Goal: Check status: Check status

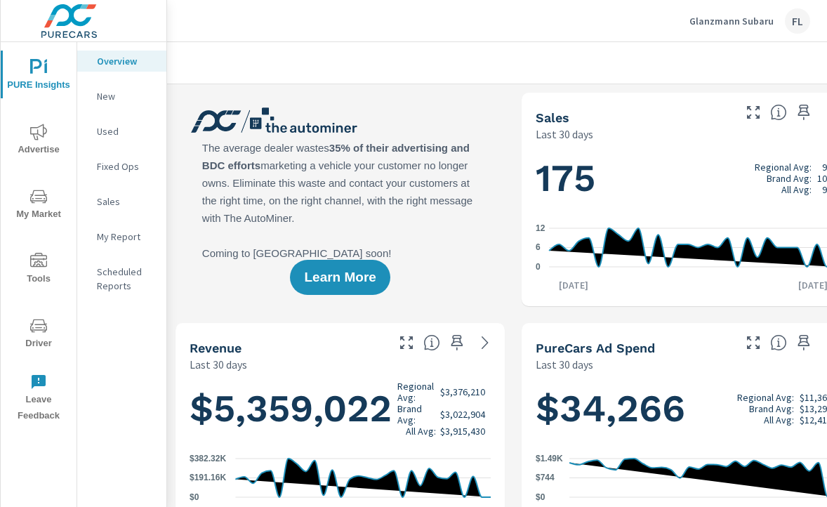
scroll to position [1, 0]
click at [36, 138] on icon "nav menu" at bounding box center [38, 132] width 17 height 16
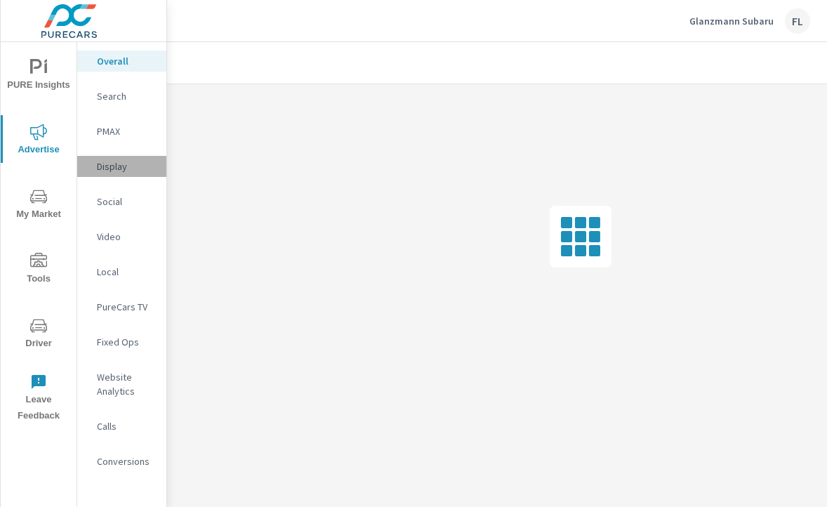
click at [130, 157] on div "Display" at bounding box center [121, 166] width 89 height 21
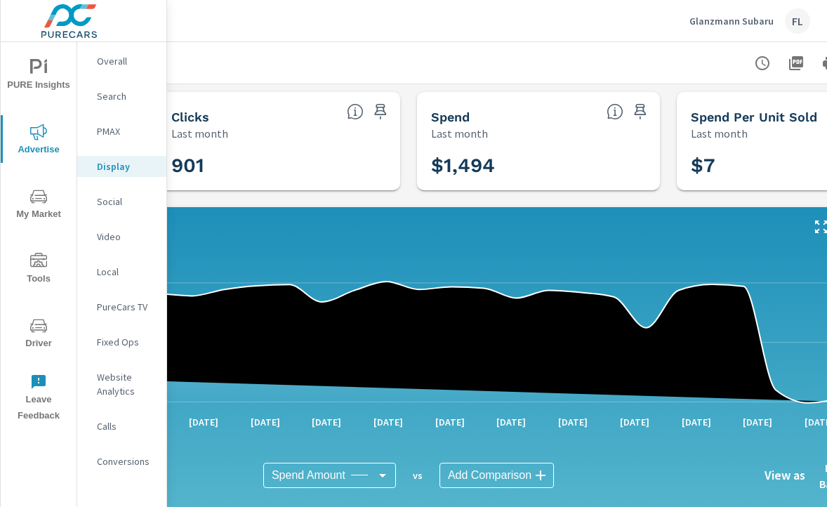
scroll to position [1, 379]
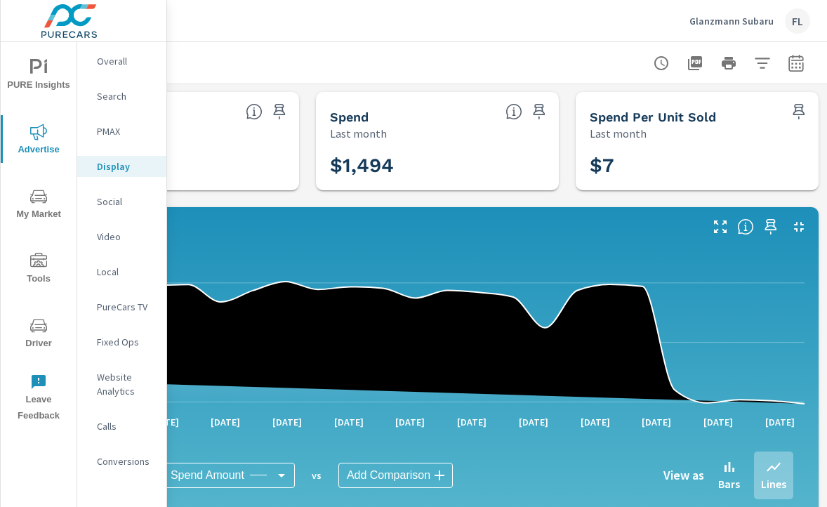
click at [799, 65] on icon "button" at bounding box center [796, 63] width 17 height 17
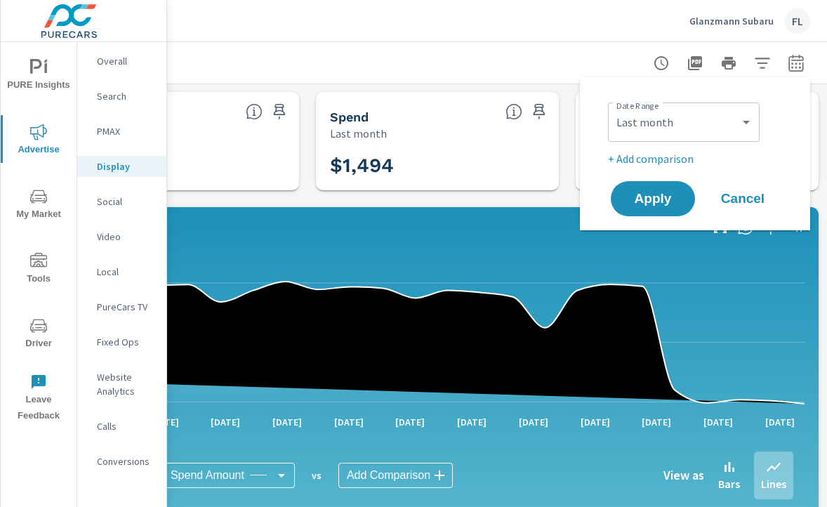
click at [671, 136] on div "Custom [DATE] Last week Last 7 days Last 14 days Last 30 days Last 45 days Last…" at bounding box center [684, 122] width 152 height 39
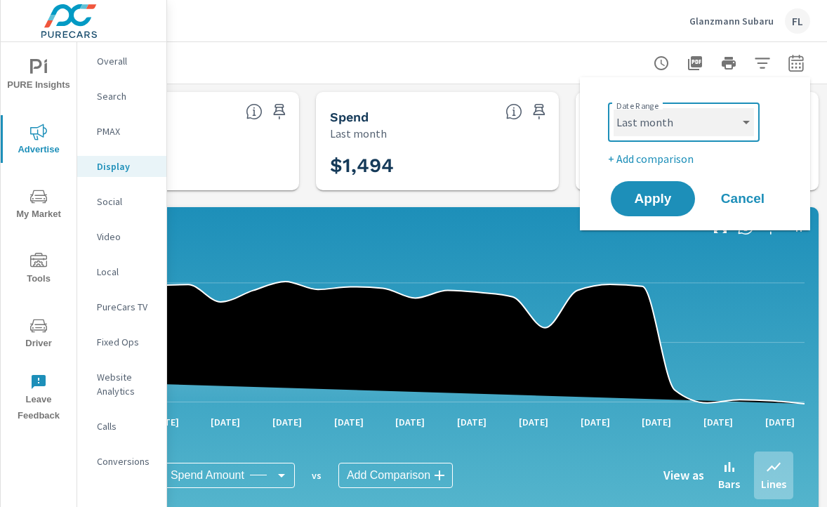
click at [658, 123] on select "Custom [DATE] Last week Last 7 days Last 14 days Last 30 days Last 45 days Last…" at bounding box center [684, 122] width 140 height 28
click at [614, 108] on select "Custom [DATE] Last week Last 7 days Last 14 days Last 30 days Last 45 days Last…" at bounding box center [684, 122] width 140 height 28
select select "Month to date"
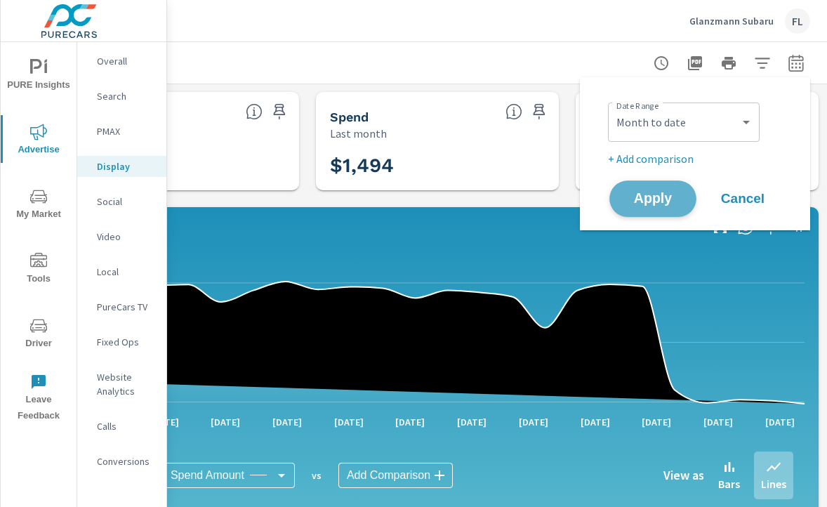
click at [664, 198] on span "Apply" at bounding box center [653, 198] width 58 height 13
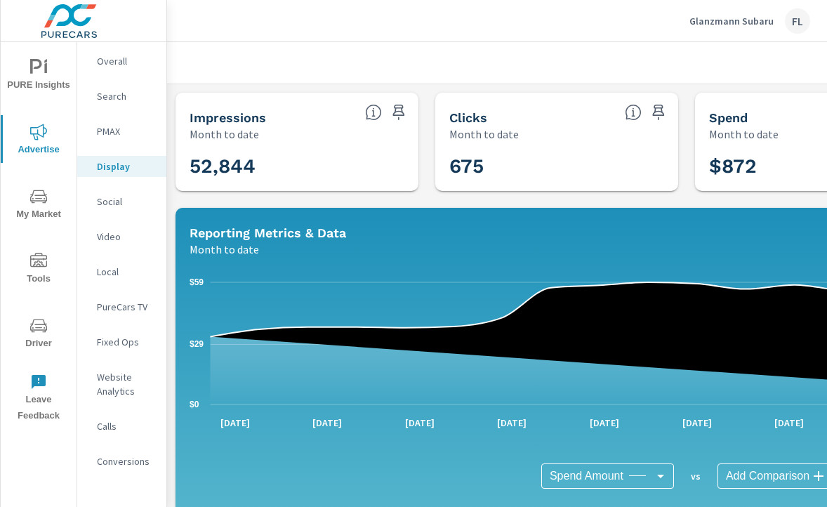
click at [119, 238] on p "Video" at bounding box center [126, 237] width 58 height 14
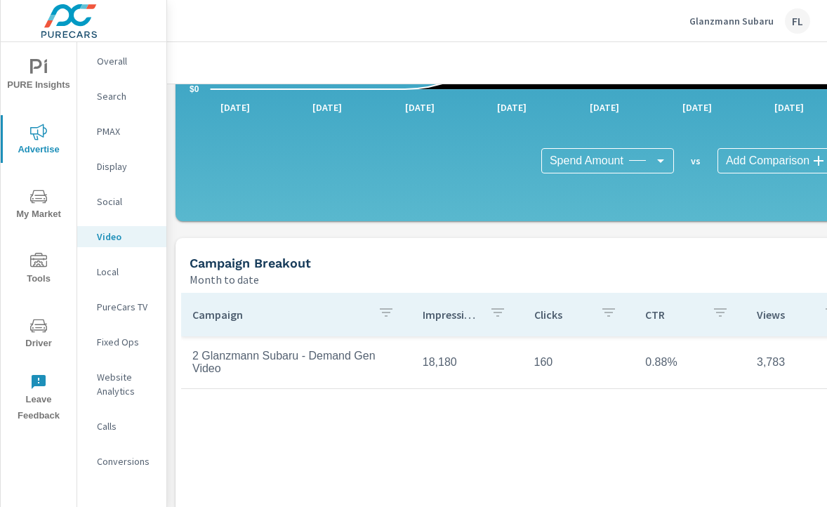
scroll to position [334, 0]
